Goal: Information Seeking & Learning: Learn about a topic

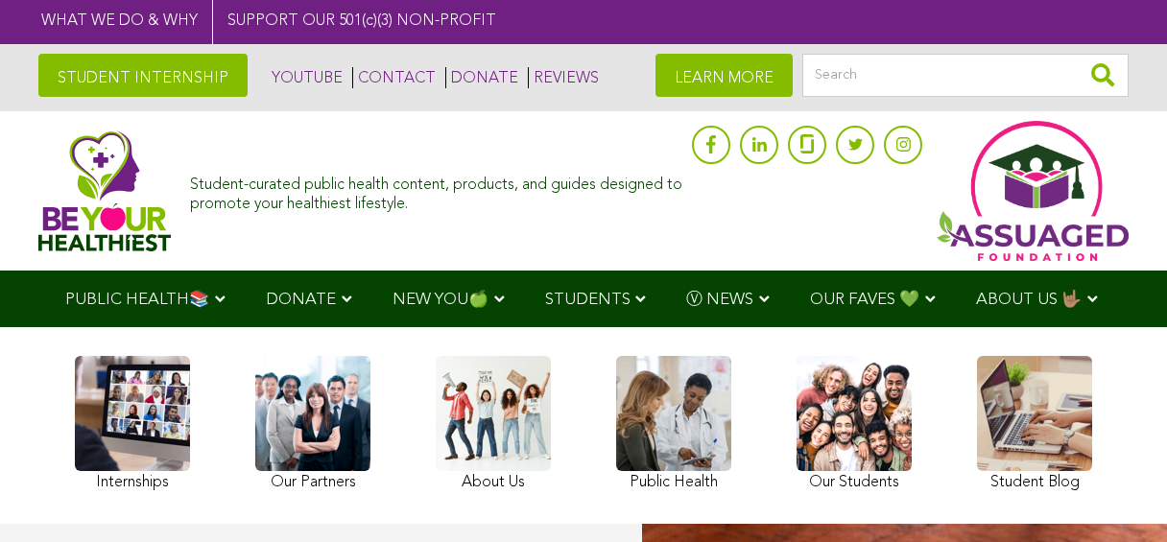
click at [455, 429] on link at bounding box center [493, 426] width 115 height 140
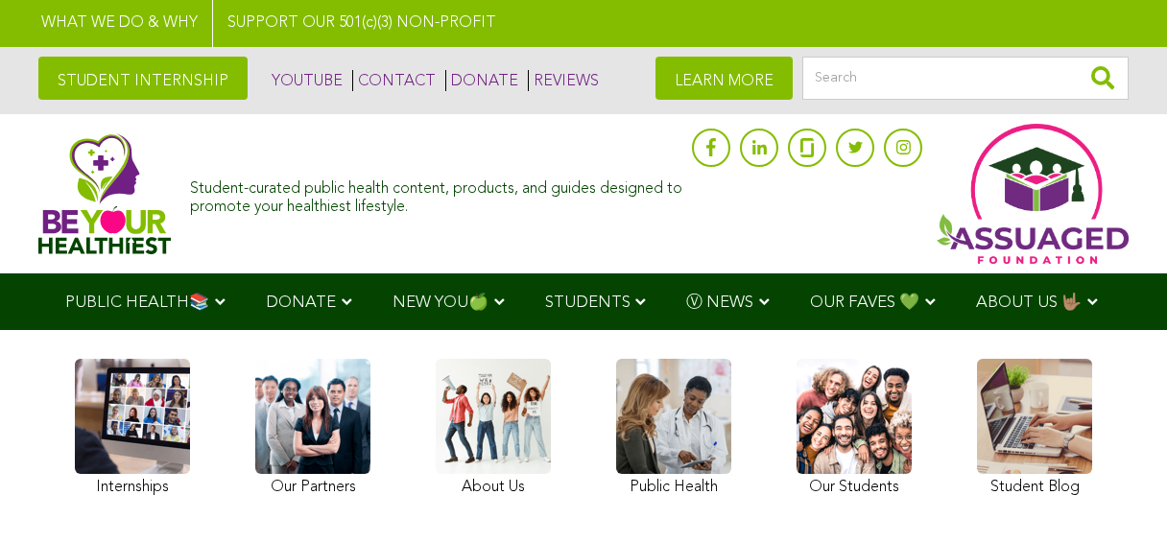
click at [494, 27] on link at bounding box center [583, 23] width 1167 height 47
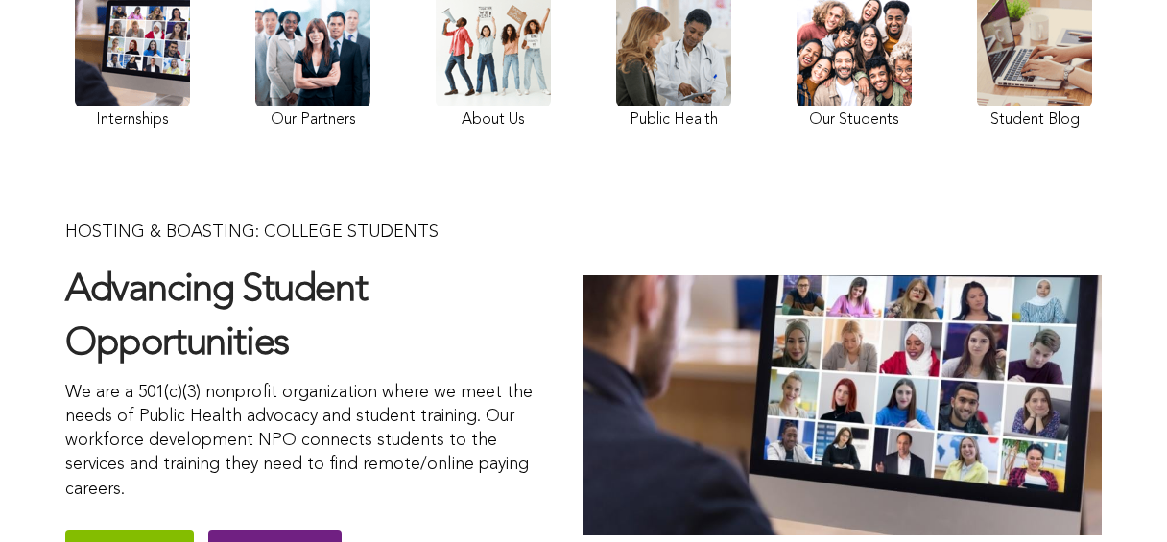
scroll to position [221, 0]
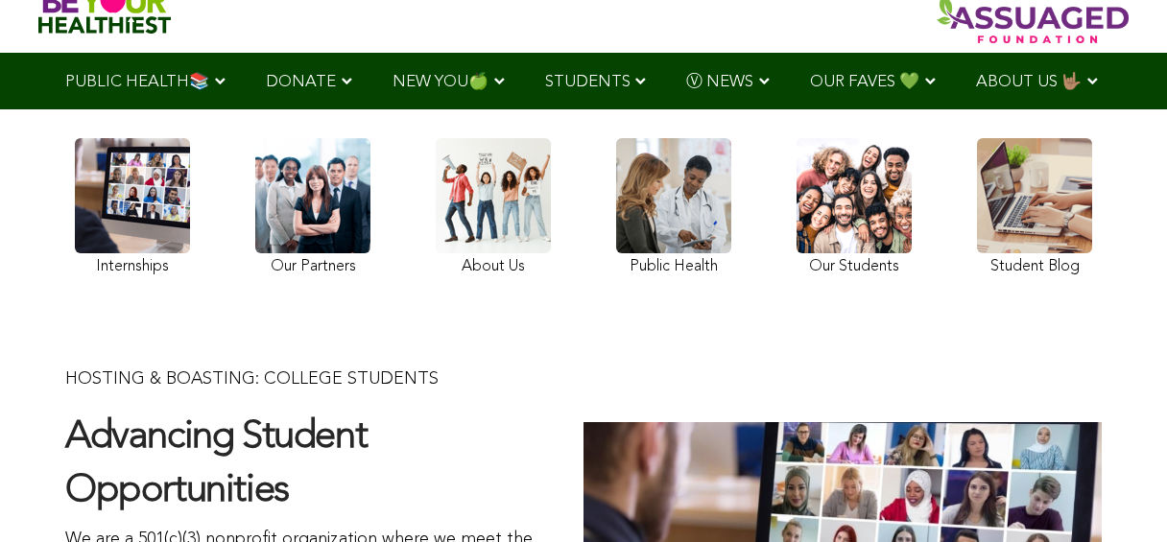
click at [616, 265] on link at bounding box center [673, 209] width 115 height 143
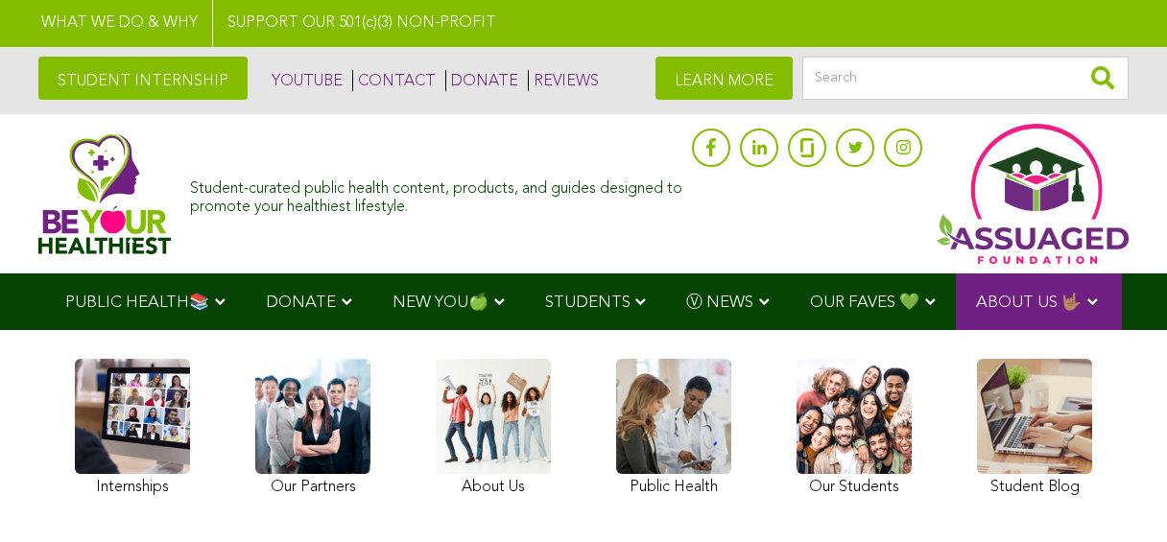
scroll to position [192, 0]
